Goal: Task Accomplishment & Management: Manage account settings

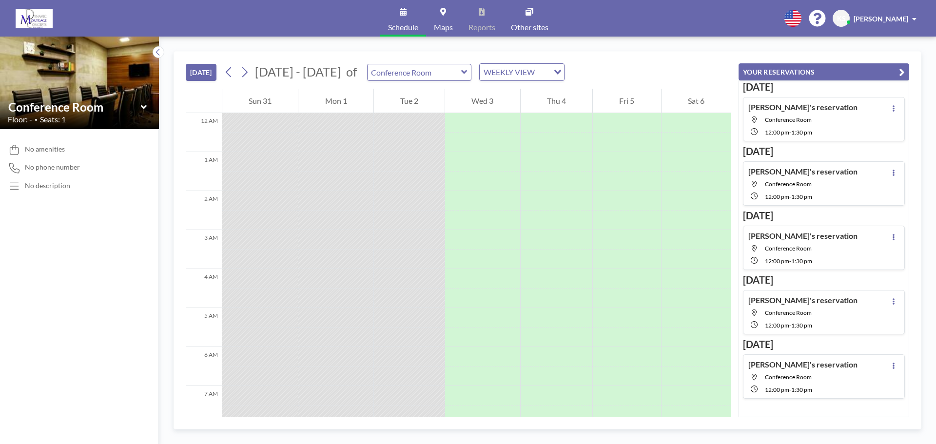
scroll to position [322, 0]
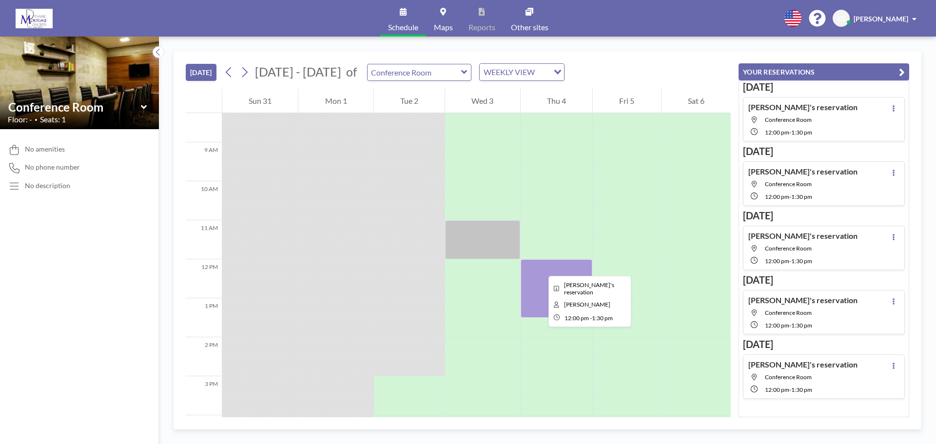
click at [540, 267] on div at bounding box center [556, 288] width 72 height 58
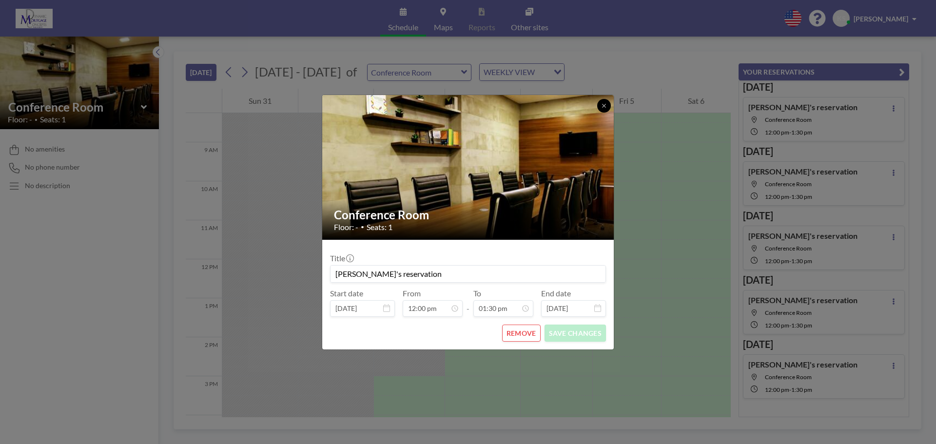
click at [605, 106] on icon at bounding box center [603, 105] width 3 height 3
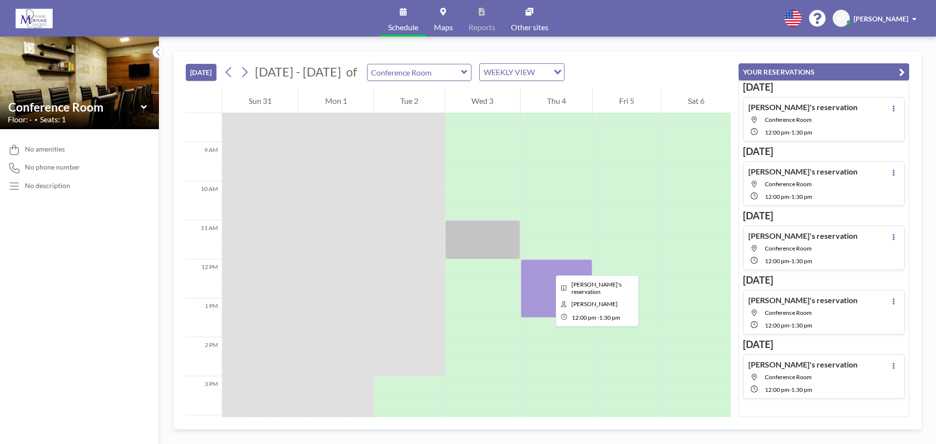
click at [548, 266] on div at bounding box center [556, 288] width 72 height 58
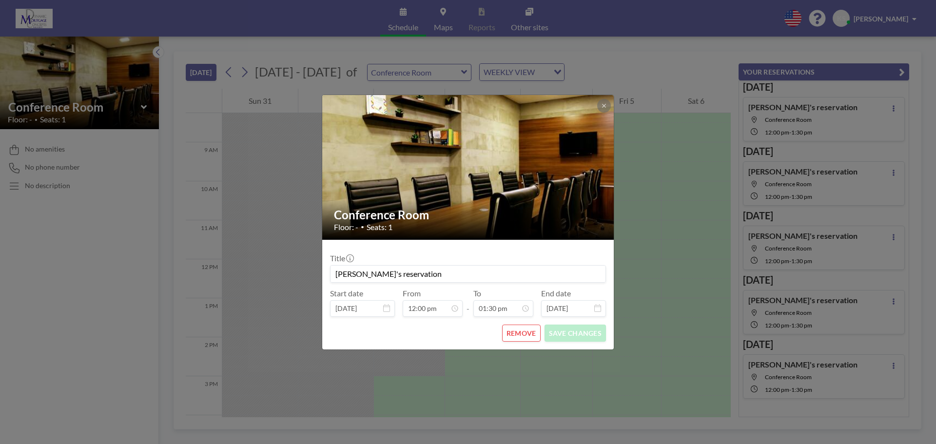
drag, startPoint x: 407, startPoint y: 270, endPoint x: 319, endPoint y: 272, distance: 87.7
click at [327, 272] on form "Title [PERSON_NAME]'s reservation Start date [DATE] From 12:00 pm - To 01:30 pm…" at bounding box center [467, 295] width 291 height 110
type input "DMC Office Meeting"
click at [555, 328] on button "SAVE CHANGES" at bounding box center [574, 333] width 61 height 17
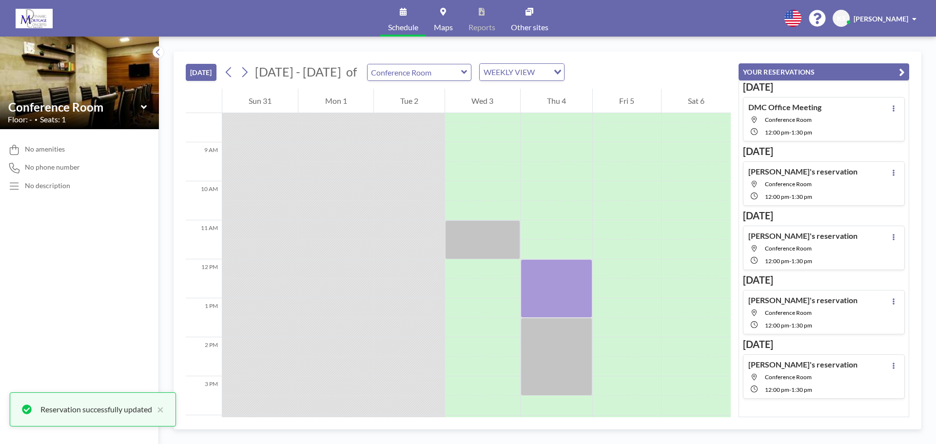
click at [785, 168] on h4 "[PERSON_NAME]'s reservation" at bounding box center [802, 172] width 109 height 10
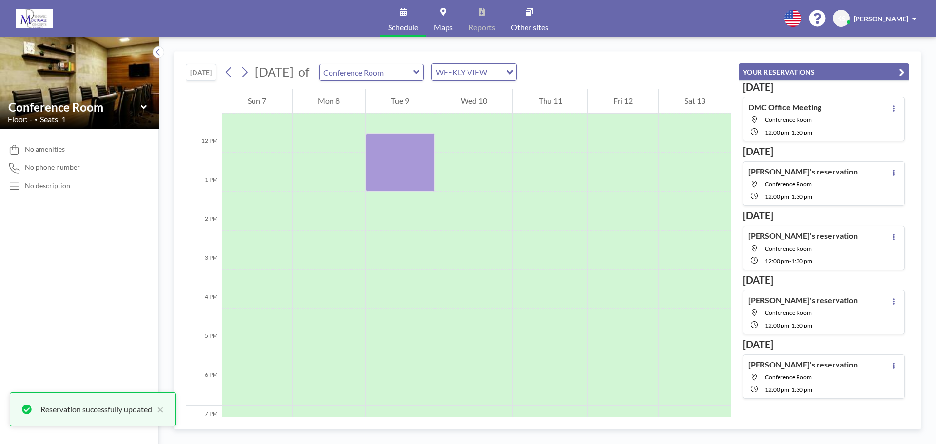
scroll to position [448, 0]
click at [399, 159] on div at bounding box center [399, 162] width 69 height 58
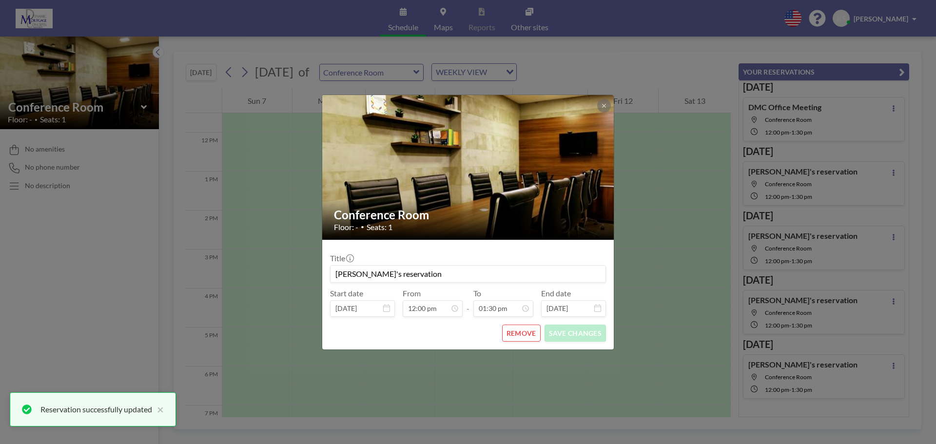
scroll to position [416, 0]
click at [519, 332] on button "REMOVE" at bounding box center [521, 333] width 38 height 17
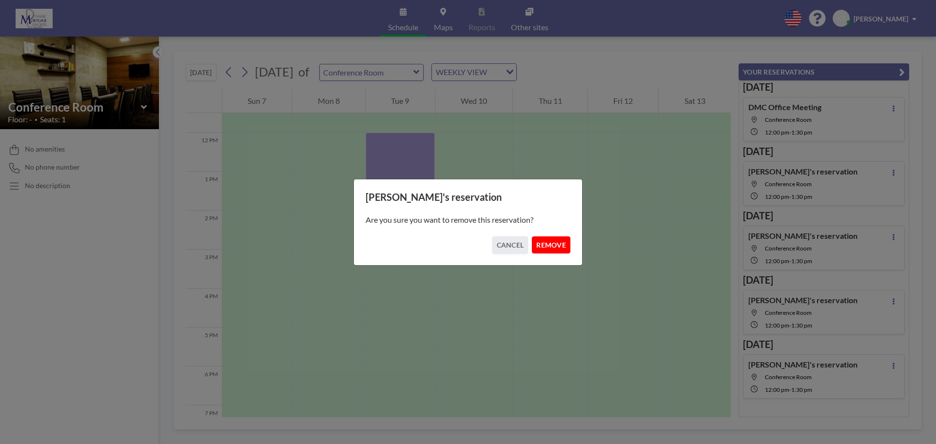
click at [538, 239] on button "REMOVE" at bounding box center [551, 244] width 38 height 17
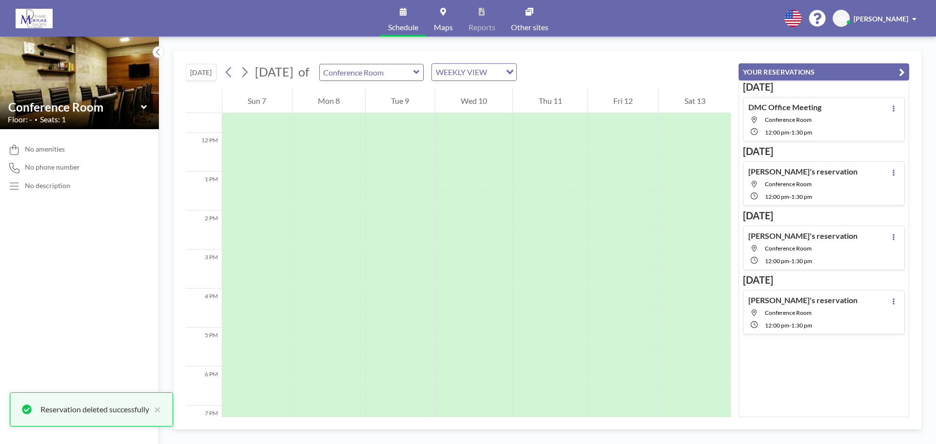
click at [804, 177] on div "[PERSON_NAME]'s reservation Conference Room 12:00 PM - 1:30 PM" at bounding box center [802, 184] width 109 height 34
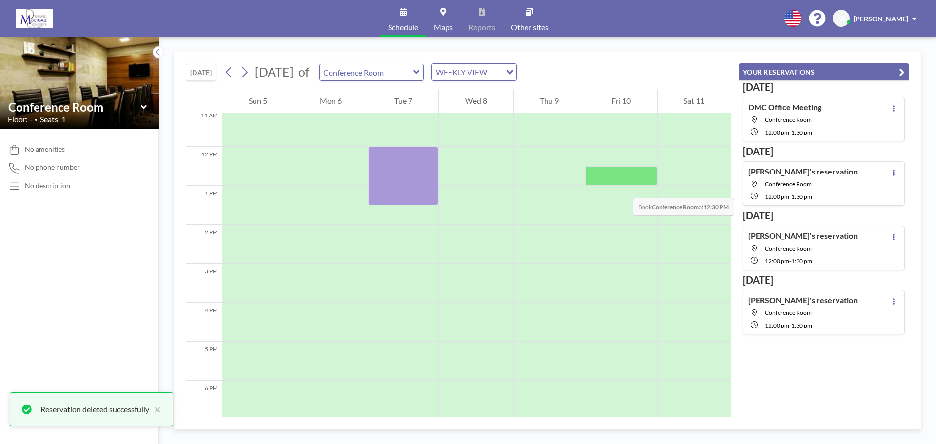
scroll to position [448, 0]
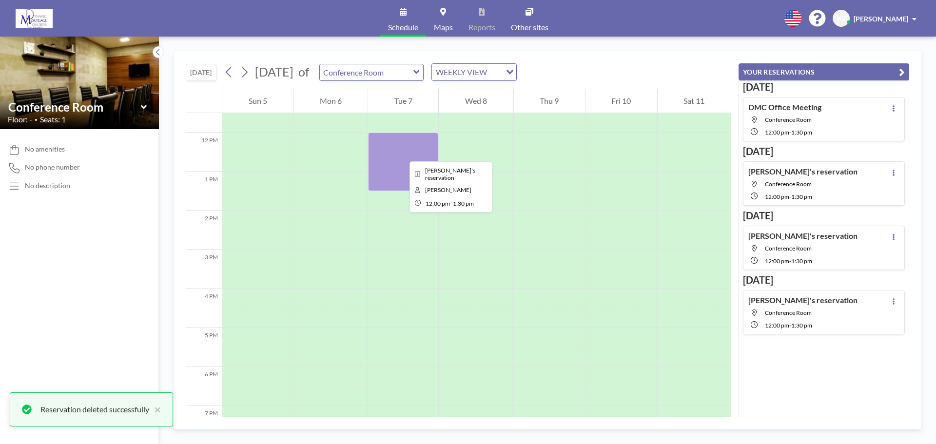
click at [402, 153] on div at bounding box center [403, 162] width 70 height 58
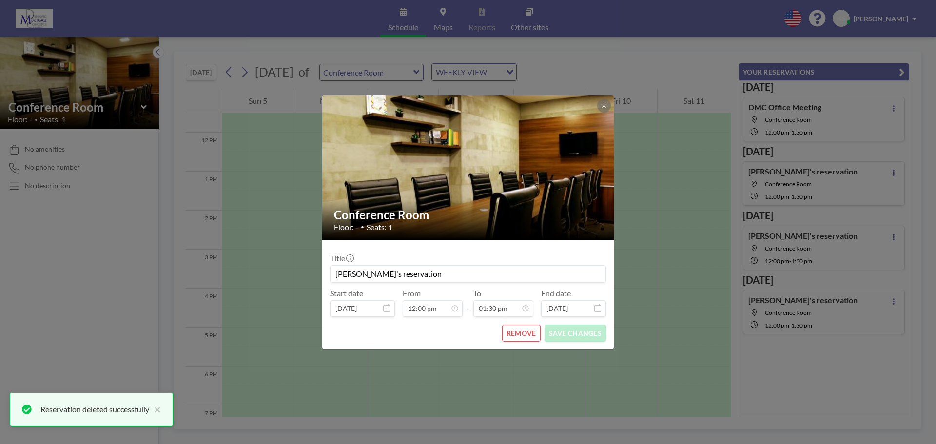
drag, startPoint x: 415, startPoint y: 273, endPoint x: 275, endPoint y: 282, distance: 140.1
click at [276, 282] on div "Conference Room Floor: - • Seats: 1 Title [PERSON_NAME]'s reservation Start dat…" at bounding box center [468, 222] width 936 height 444
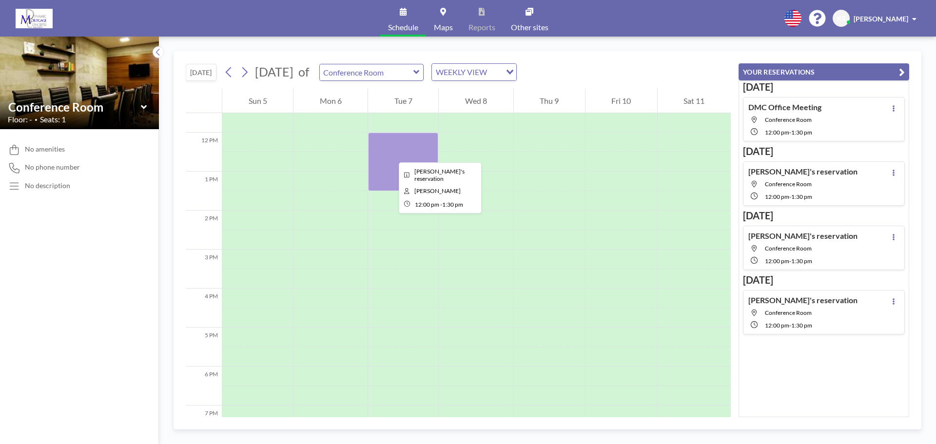
click at [391, 153] on div at bounding box center [403, 162] width 70 height 58
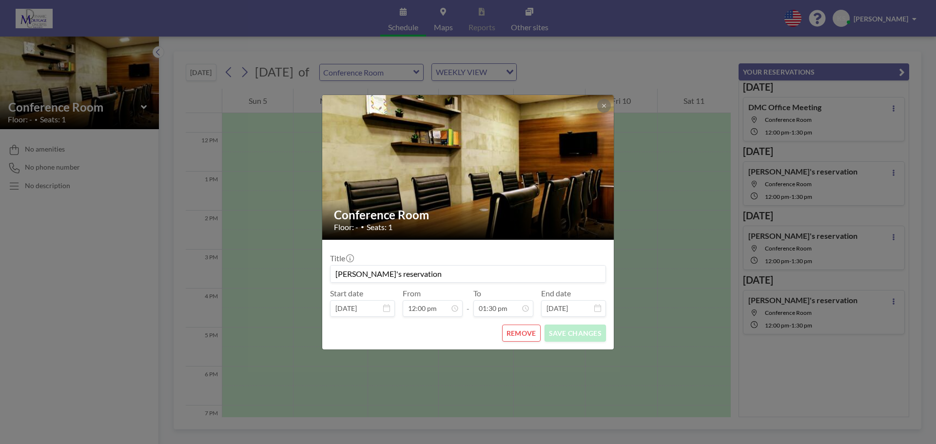
drag, startPoint x: 407, startPoint y: 274, endPoint x: 321, endPoint y: 272, distance: 86.3
click at [321, 272] on div "Conference Room Floor: - • Seats: 1 Title [PERSON_NAME]'s reservation Start dat…" at bounding box center [468, 222] width 936 height 444
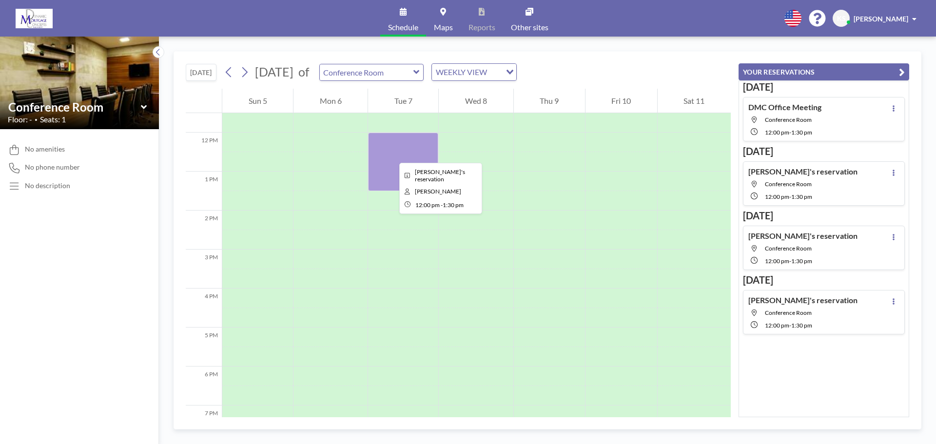
click at [391, 154] on div at bounding box center [403, 162] width 70 height 58
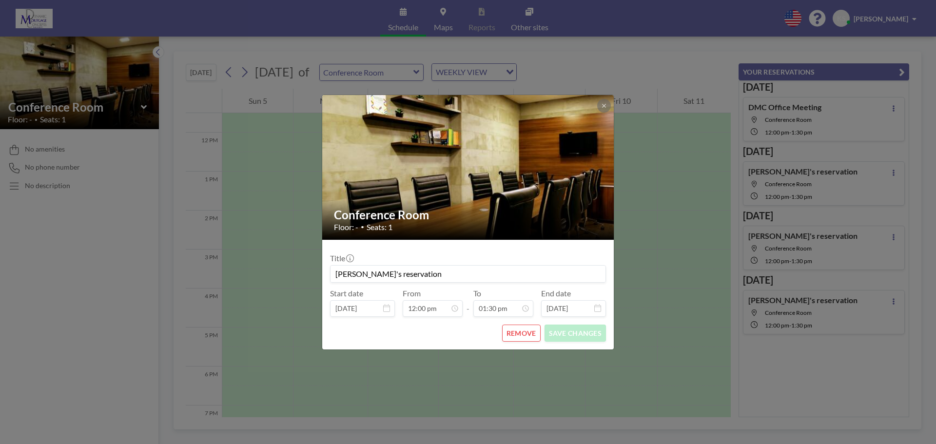
click at [423, 273] on input "[PERSON_NAME]'s reservation" at bounding box center [467, 274] width 275 height 17
type input "K"
type input "DMC Office Meeting"
click at [586, 336] on button "SAVE CHANGES" at bounding box center [574, 333] width 61 height 17
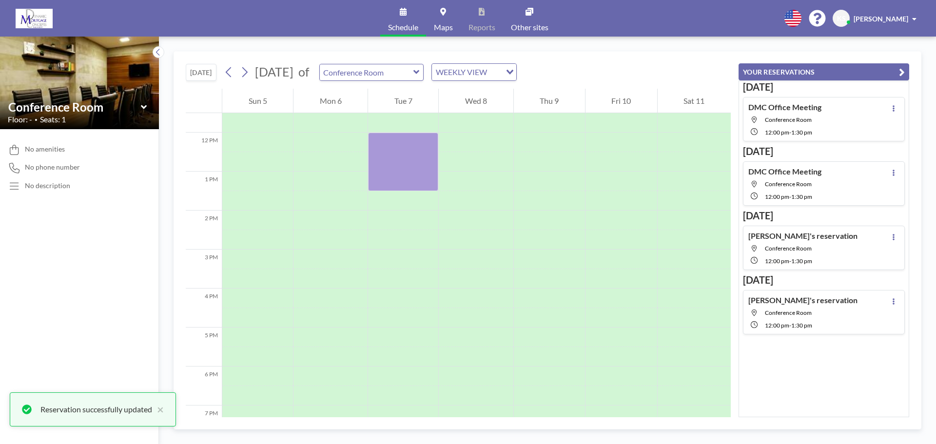
click at [801, 240] on h4 "[PERSON_NAME]'s reservation" at bounding box center [802, 236] width 109 height 10
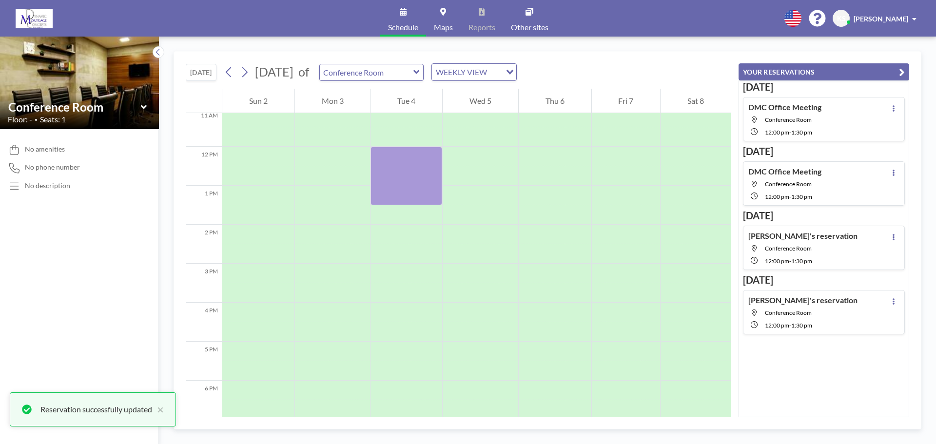
scroll to position [448, 0]
click at [891, 236] on icon at bounding box center [893, 237] width 4 height 6
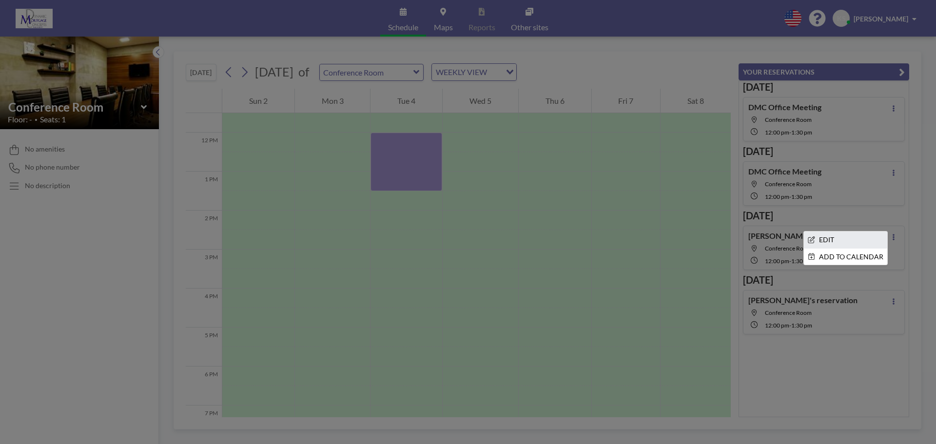
click at [817, 241] on li "EDIT" at bounding box center [845, 239] width 83 height 17
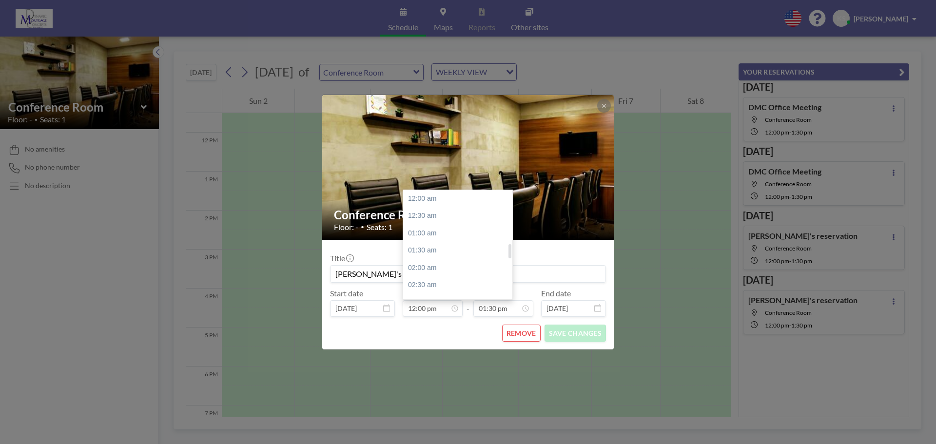
scroll to position [416, 0]
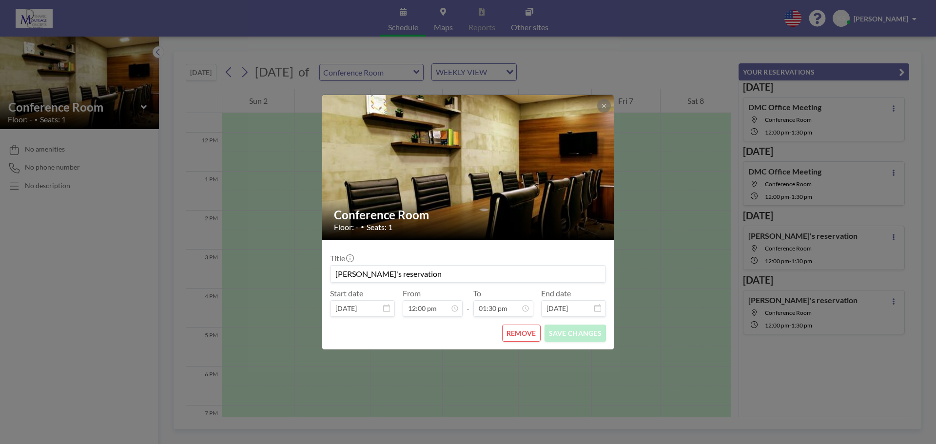
click at [384, 280] on input "[PERSON_NAME]'s reservation" at bounding box center [467, 274] width 275 height 17
click at [407, 271] on input "[PERSON_NAME]'s reservation" at bounding box center [467, 274] width 275 height 17
type input "K"
type input "DMC Office Meeting"
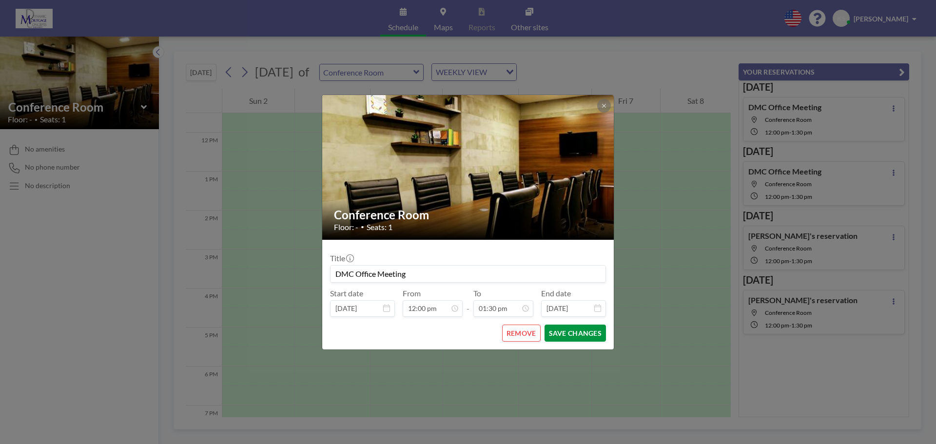
click at [568, 328] on button "SAVE CHANGES" at bounding box center [574, 333] width 61 height 17
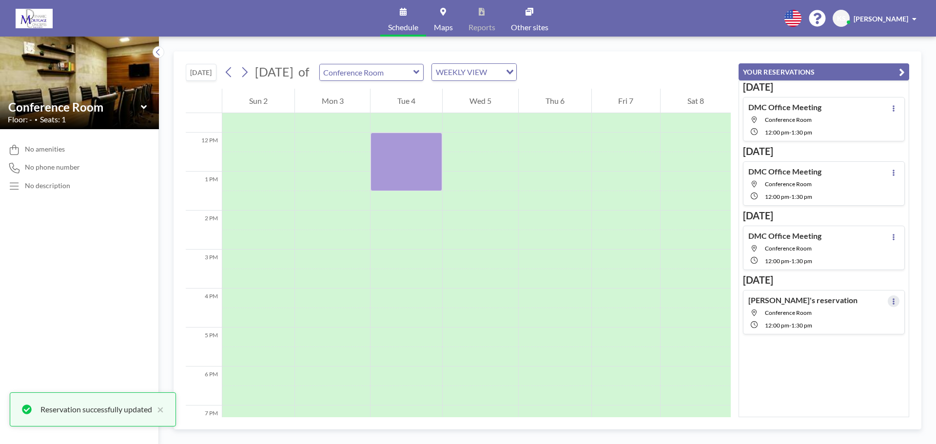
click at [890, 301] on button at bounding box center [893, 301] width 12 height 12
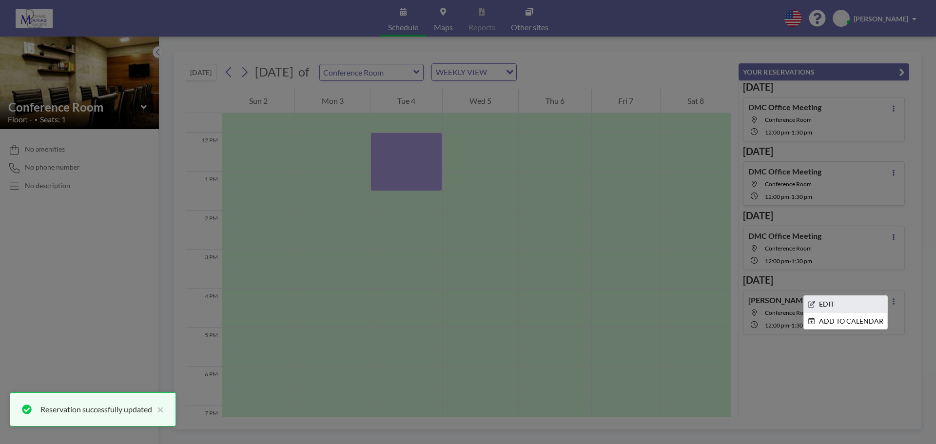
click at [833, 304] on li "EDIT" at bounding box center [845, 304] width 83 height 17
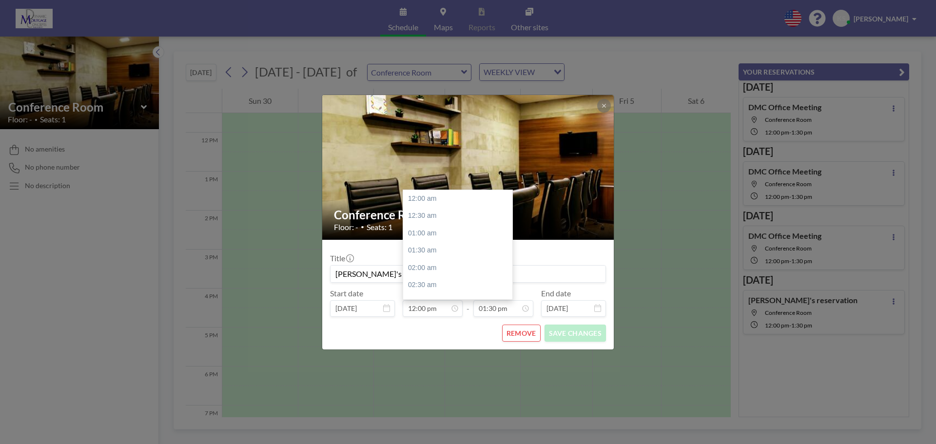
scroll to position [416, 0]
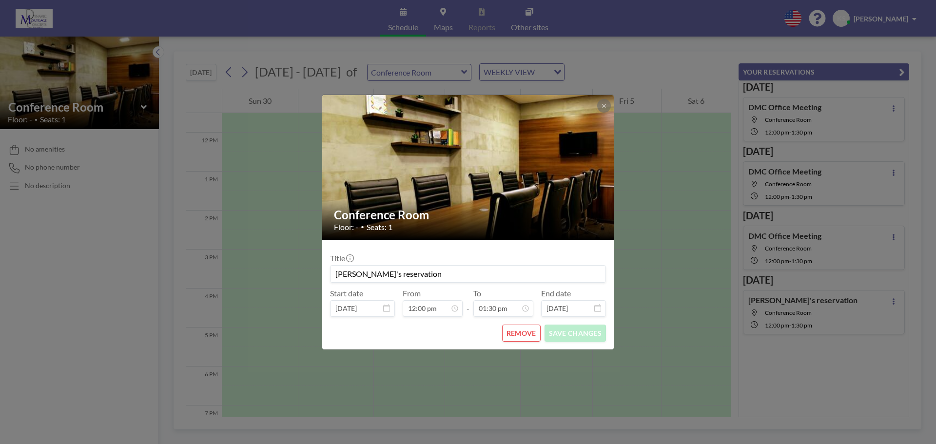
click at [414, 273] on input "[PERSON_NAME]'s reservation" at bounding box center [467, 274] width 275 height 17
type input "K"
type input "d"
type input "DMC Office Meeting"
click at [570, 332] on button "SAVE CHANGES" at bounding box center [574, 333] width 61 height 17
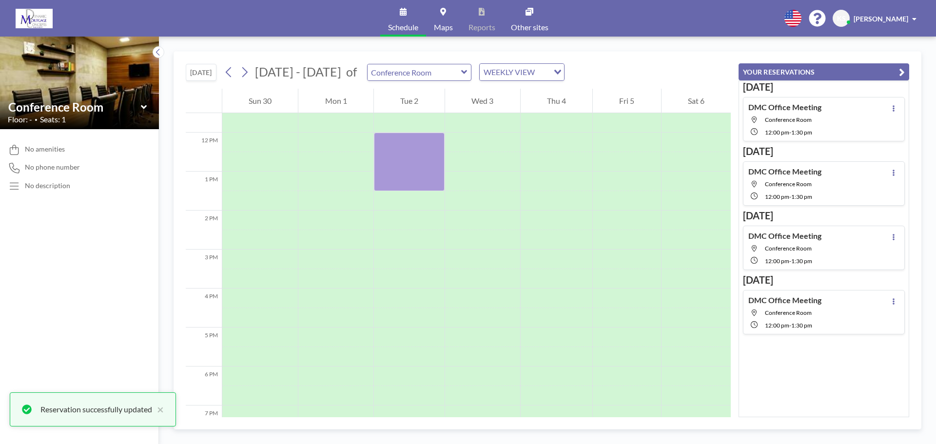
click at [900, 72] on icon "button" at bounding box center [902, 72] width 6 height 12
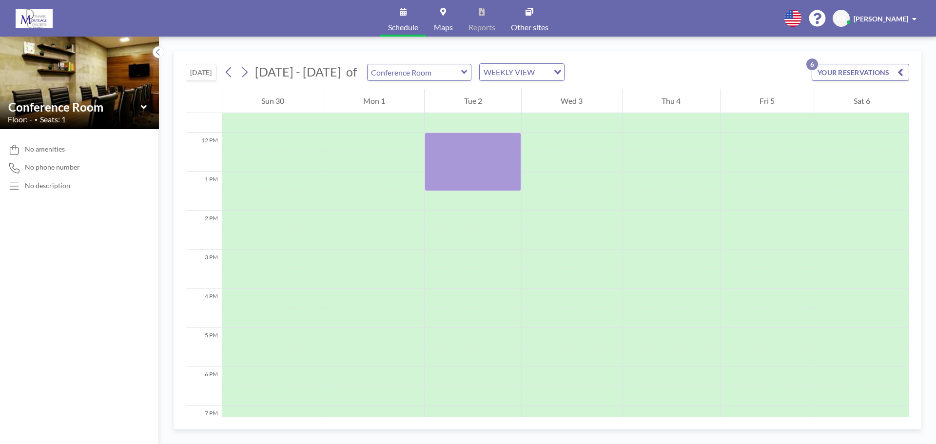
click at [897, 70] on icon "button" at bounding box center [900, 72] width 6 height 12
